Goal: Information Seeking & Learning: Learn about a topic

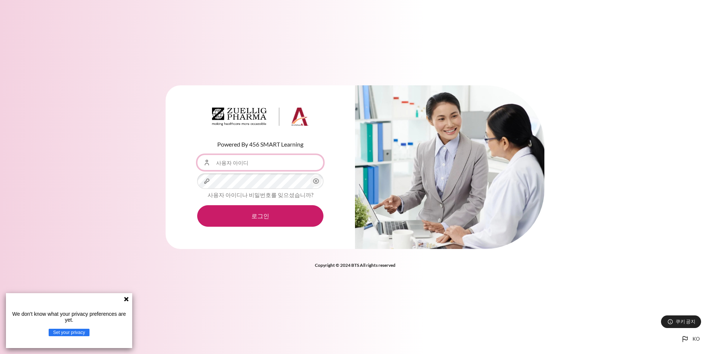
drag, startPoint x: 228, startPoint y: 163, endPoint x: 332, endPoint y: 183, distance: 105.5
click at [228, 163] on input "사용자 아이디" at bounding box center [260, 163] width 126 height 16
type input "[EMAIL_ADDRESS][DOMAIN_NAME]"
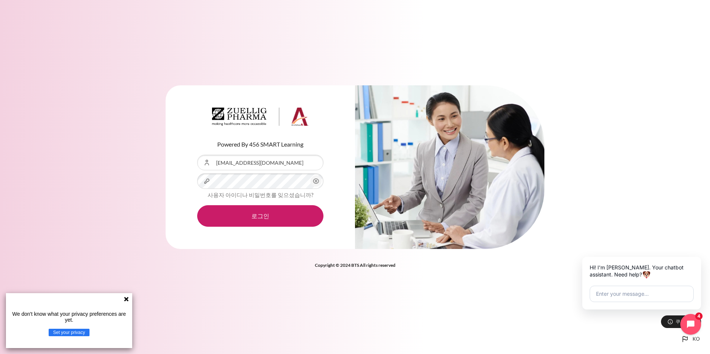
click at [316, 181] on icon "내용" at bounding box center [315, 181] width 9 height 9
click at [270, 216] on button "로그인" at bounding box center [260, 216] width 126 height 22
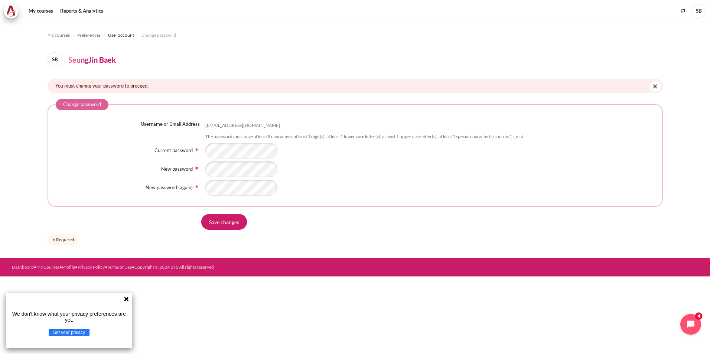
click at [125, 298] on icon at bounding box center [126, 299] width 4 height 4
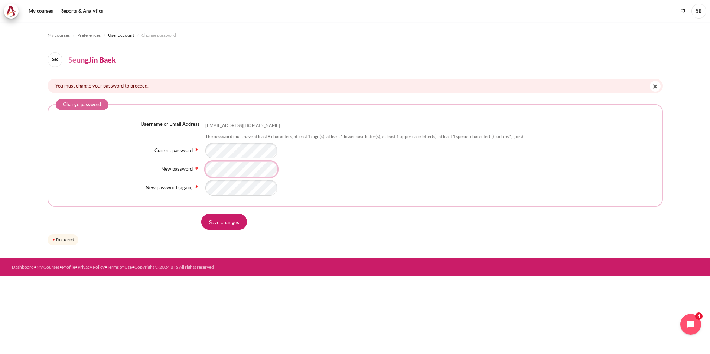
click at [215, 180] on div "Username or Email Address sjbaik@ndrug.net The password must have at least 8 ch…" at bounding box center [355, 158] width 599 height 75
click at [376, 232] on form "Change password Username or Email Address sjbaik@ndrug.net The password must ha…" at bounding box center [355, 173] width 615 height 148
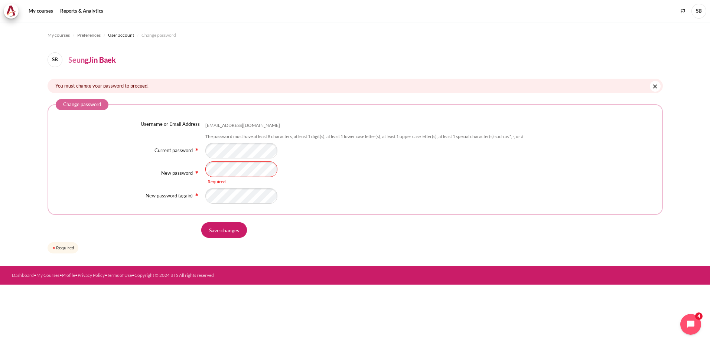
click at [369, 200] on fieldset "Change password Username or Email Address sjbaik@ndrug.net The password must ha…" at bounding box center [355, 157] width 615 height 116
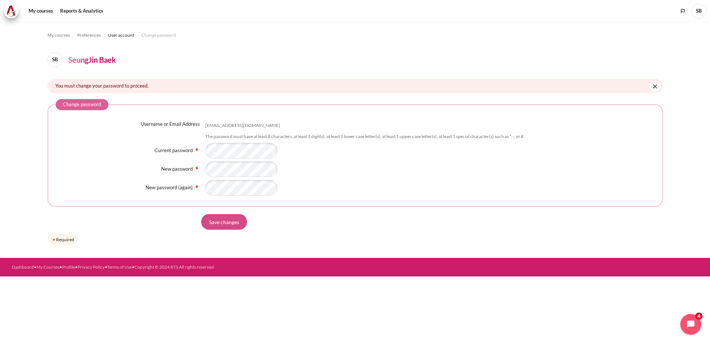
click at [226, 228] on input "Save changes" at bounding box center [224, 222] width 46 height 16
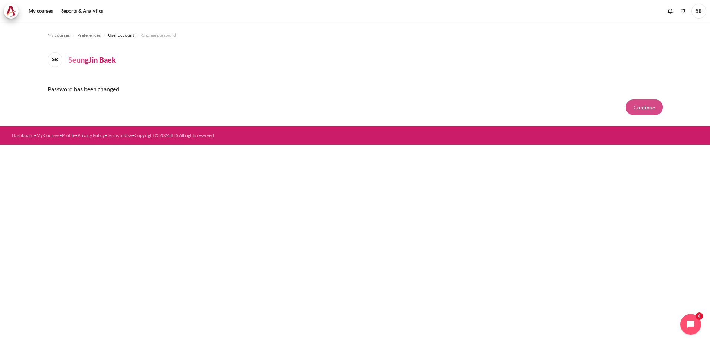
click at [636, 110] on button "Continue" at bounding box center [644, 107] width 37 height 16
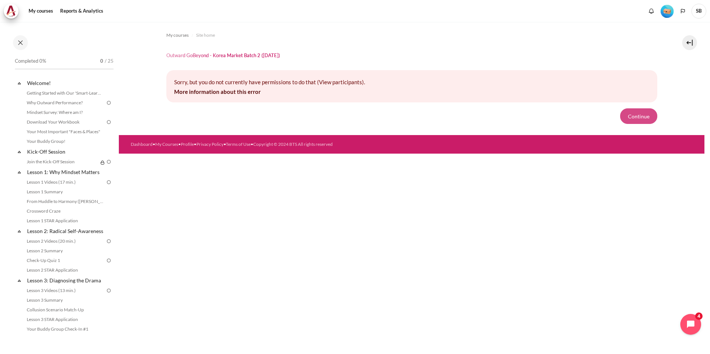
click at [634, 116] on button "Continue" at bounding box center [638, 116] width 37 height 16
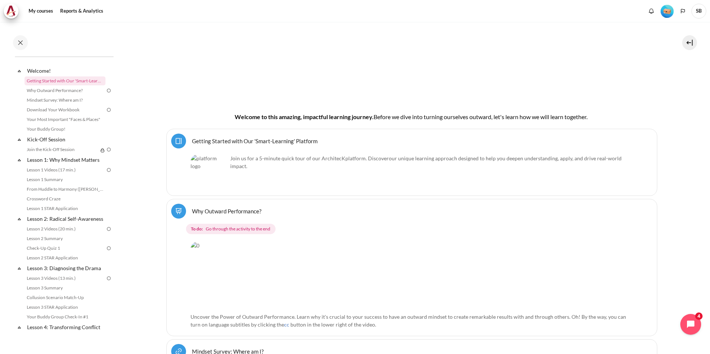
click at [236, 212] on link "Why Outward Performance? Lesson" at bounding box center [226, 211] width 69 height 7
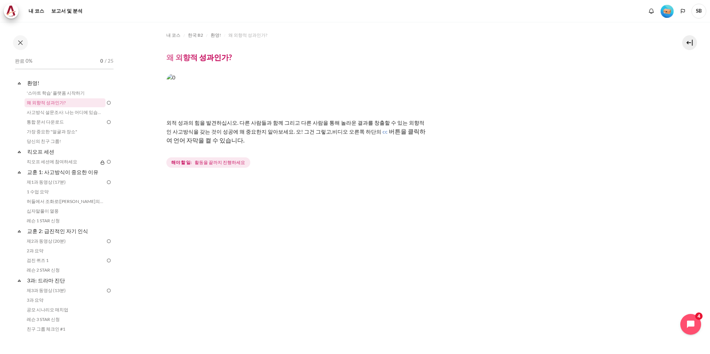
click at [25, 85] on link "Expand 무너지다" at bounding box center [21, 82] width 10 height 7
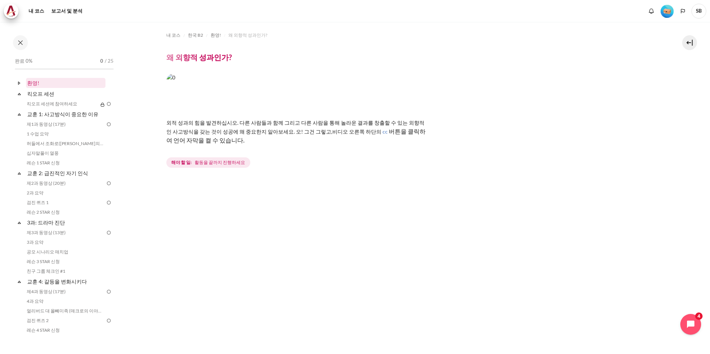
click at [35, 84] on link "환영!" at bounding box center [65, 83] width 79 height 10
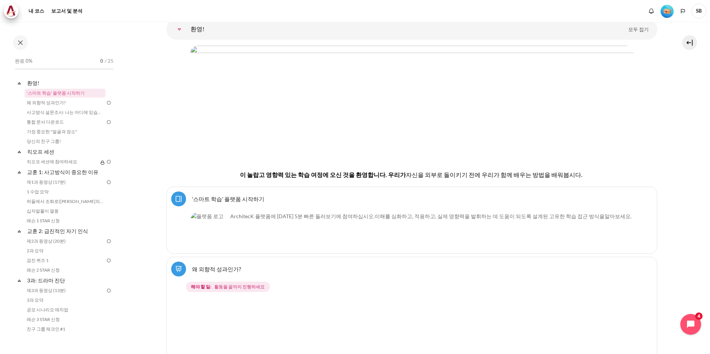
scroll to position [111, 0]
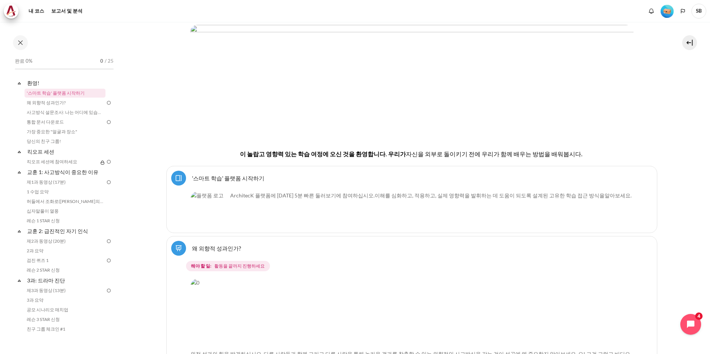
click at [229, 177] on link "'스마트 학습' 플랫폼 시작하기 Page" at bounding box center [228, 177] width 72 height 7
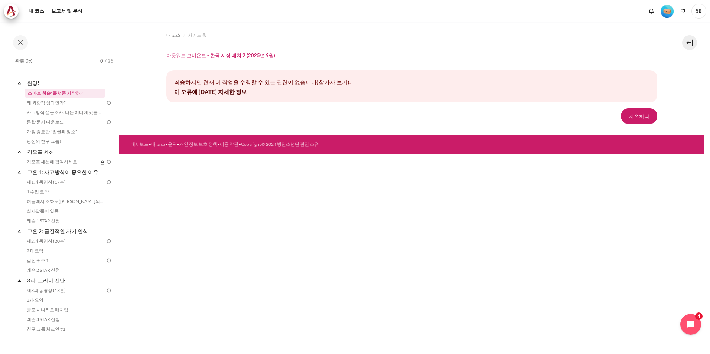
click at [50, 95] on link "'스마트 학습' 플랫폼 시작하기" at bounding box center [65, 93] width 81 height 9
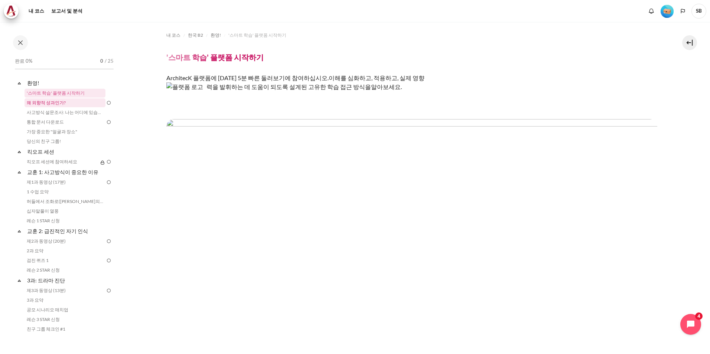
click at [43, 104] on link "왜 외향적 성과인가?" at bounding box center [65, 102] width 81 height 9
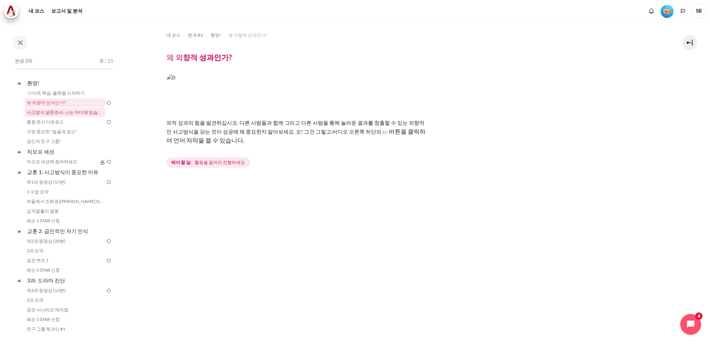
click at [49, 114] on link "사고방식 설문조사: 나는 어디에 있습니까?" at bounding box center [65, 112] width 81 height 9
click at [45, 153] on link "킥오프 세션" at bounding box center [65, 152] width 79 height 10
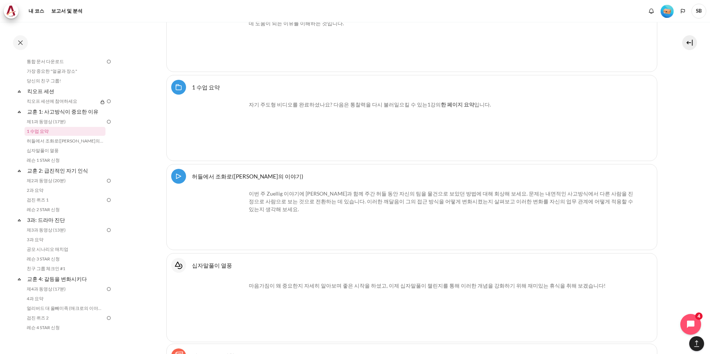
scroll to position [1279, 0]
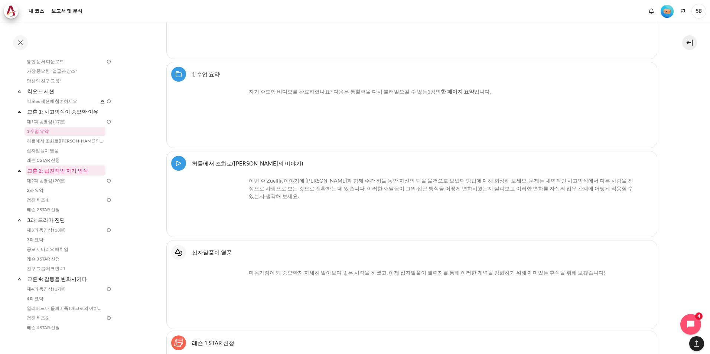
click at [61, 174] on link "교훈 2: 급진적인 자기 인식" at bounding box center [65, 171] width 79 height 10
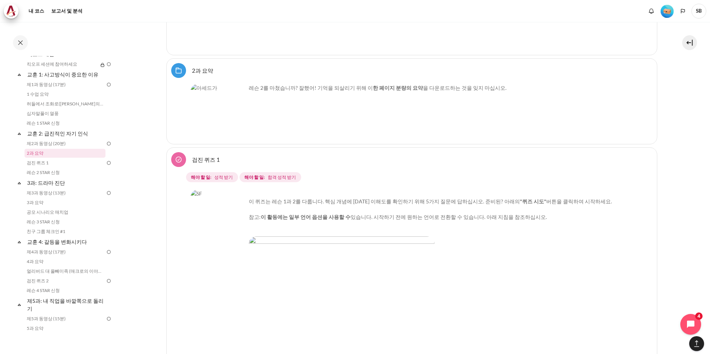
scroll to position [2077, 0]
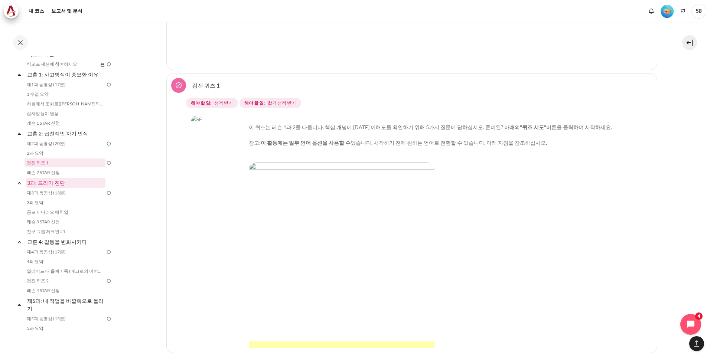
click at [55, 183] on link "3과: 드라마 진단" at bounding box center [65, 183] width 79 height 10
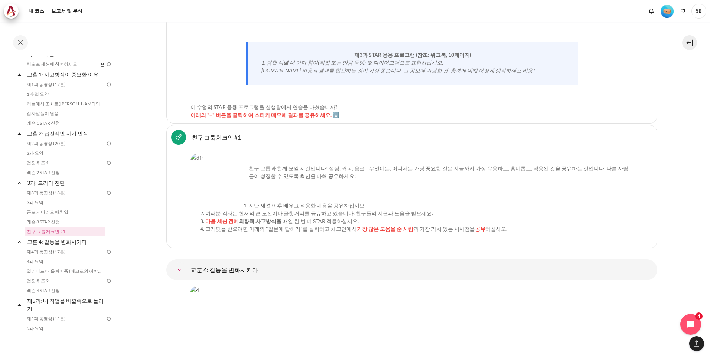
scroll to position [3113, 0]
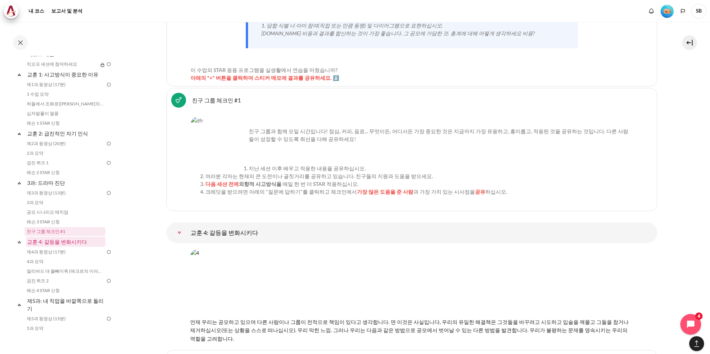
click at [56, 244] on link "교훈 4: 갈등을 변화시키다" at bounding box center [65, 242] width 79 height 10
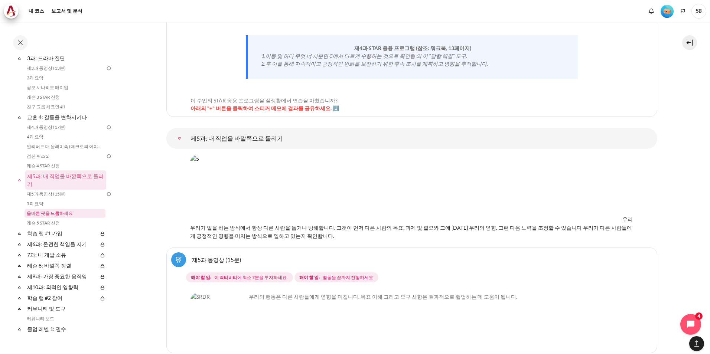
scroll to position [228, 0]
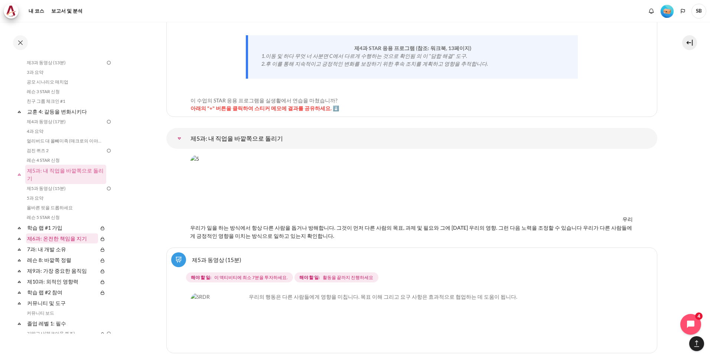
click at [58, 240] on link "제6과: 온전한 책임을 지기" at bounding box center [62, 239] width 72 height 10
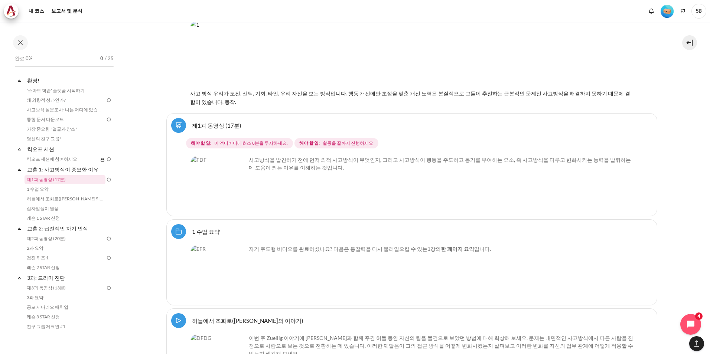
scroll to position [1151, 0]
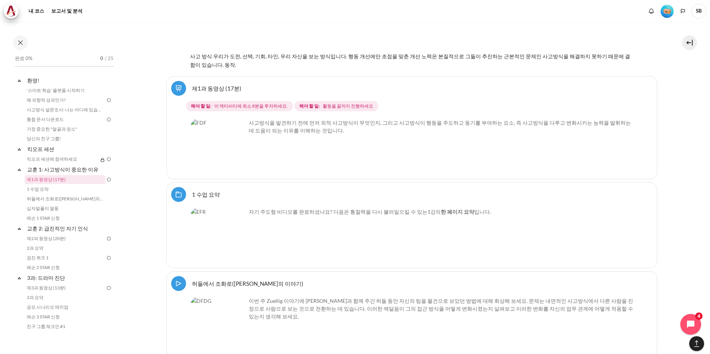
click at [216, 237] on img "콘텐츠" at bounding box center [218, 236] width 56 height 56
click at [206, 194] on link "1 수업 요약 Folder" at bounding box center [206, 194] width 28 height 7
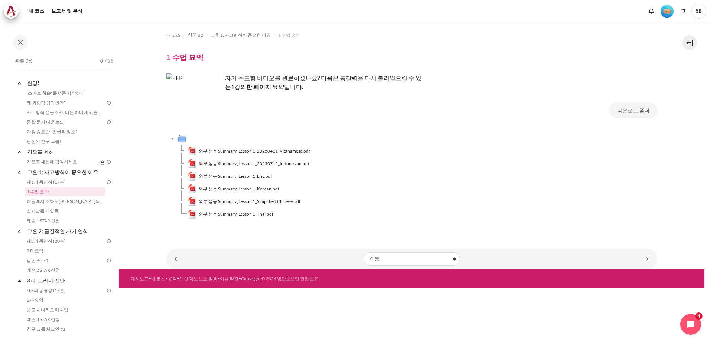
drag, startPoint x: 342, startPoint y: 166, endPoint x: 297, endPoint y: 316, distance: 156.9
click at [297, 316] on div "내 코스 한국 B2 교훈 1: 사고방식[PERSON_NAME] 1 수업 요약 1 수업 요약 킬 수 있는" at bounding box center [411, 188] width 585 height 332
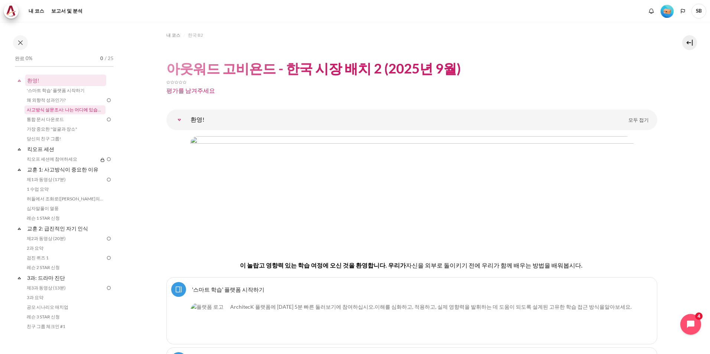
scroll to position [40, 0]
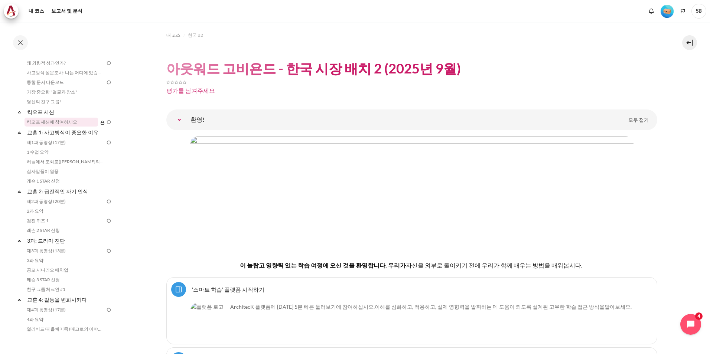
click at [52, 120] on link "킥오프 세션에 참여하세요" at bounding box center [62, 122] width 74 height 9
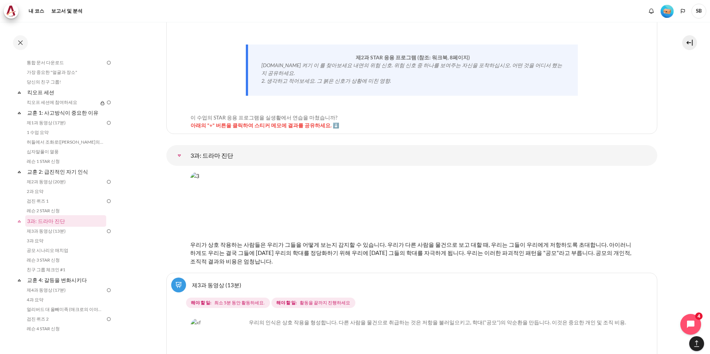
scroll to position [2450, 0]
